Goal: Ask a question: Seek information or help from site administrators or community

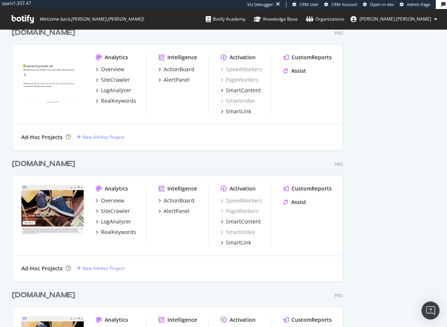
scroll to position [3660, 331]
click at [45, 164] on div "heydude.com" at bounding box center [43, 164] width 63 height 11
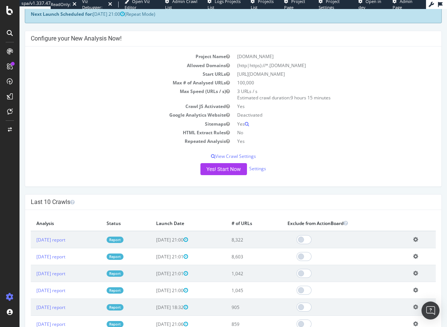
scroll to position [43, 0]
click at [11, 110] on icon at bounding box center [10, 111] width 6 height 6
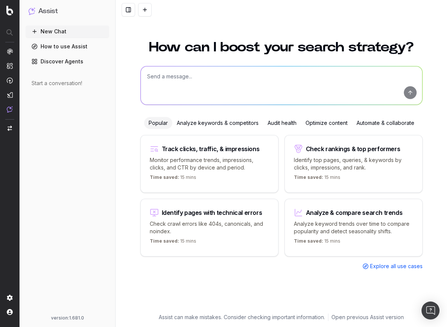
click at [173, 91] on textarea at bounding box center [281, 85] width 281 height 38
paste textarea "HeyDude Rank Ranking URL"
paste textarea "Slippers Women’s Slippers Men’s Slippers Kid’s Sippers"
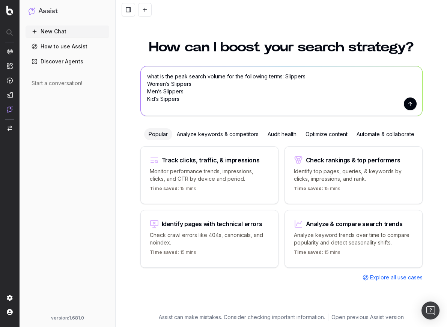
click at [147, 85] on textarea "what is the peak search volume for the following terms: Slippers Women’s Slippe…" at bounding box center [281, 90] width 281 height 49
click at [286, 77] on textarea "what is the peak search volume for the following terms: Slippers Women’s Slippe…" at bounding box center [281, 90] width 281 height 49
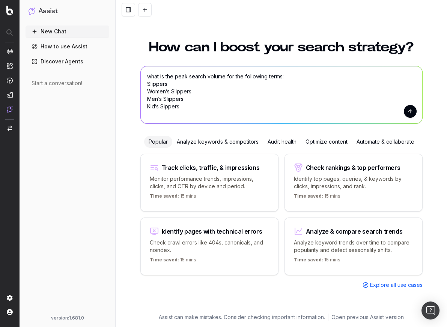
type textarea "what is the peak search volume for the following terms: Slippers Women’s Slippe…"
click at [407, 113] on button "submit" at bounding box center [409, 111] width 13 height 13
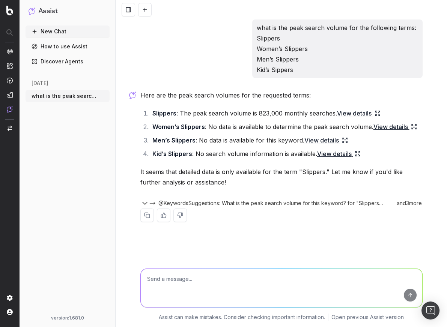
click at [388, 126] on link "View details" at bounding box center [394, 126] width 43 height 10
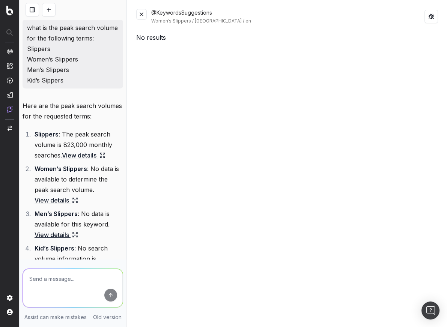
click at [141, 13] on button at bounding box center [141, 14] width 10 height 10
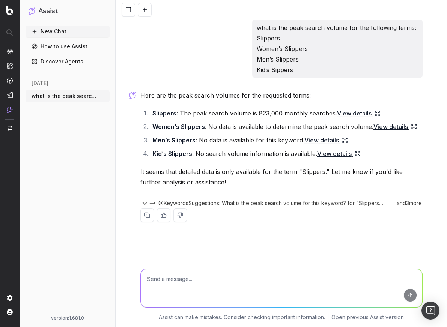
click at [177, 294] on textarea at bounding box center [281, 288] width 281 height 38
type textarea "w"
type textarea "Where does heydude.com rank for those terms?"
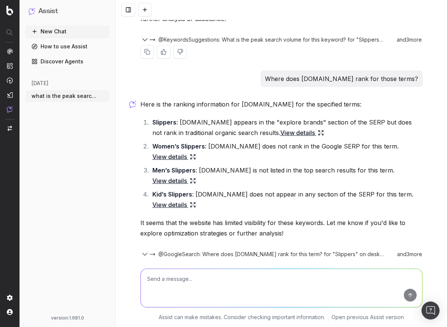
scroll to position [189, 0]
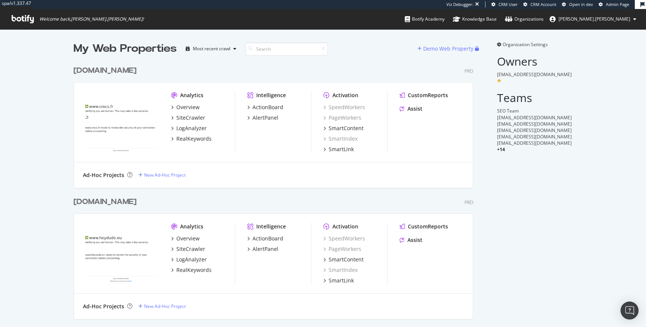
scroll to position [322, 635]
